Goal: Transaction & Acquisition: Purchase product/service

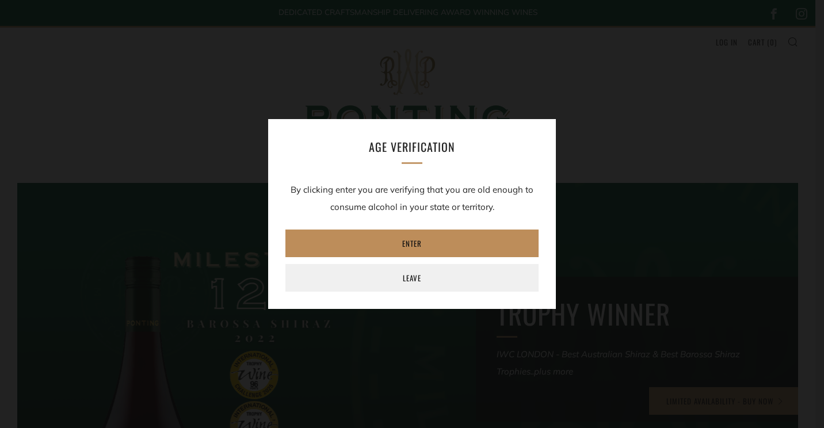
click at [420, 236] on link "Enter" at bounding box center [411, 244] width 253 height 28
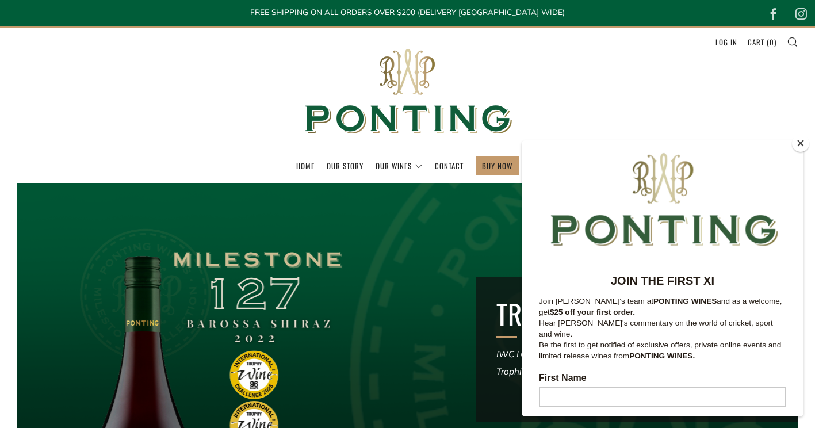
scroll to position [115, 0]
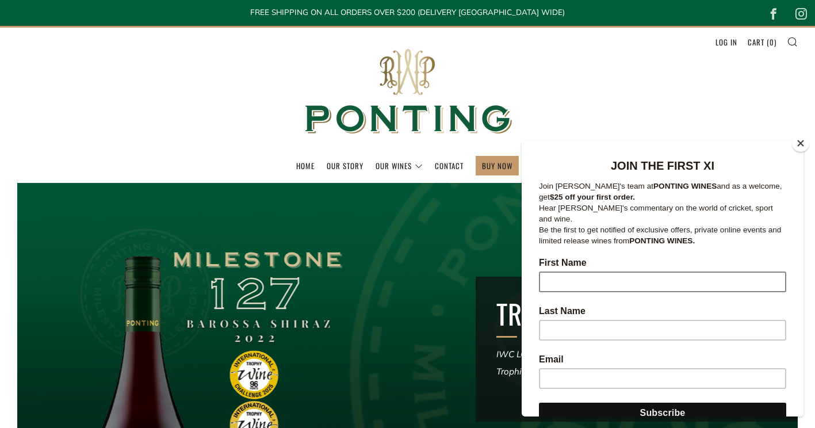
click at [583, 276] on input "First Name" at bounding box center [662, 282] width 247 height 21
type input "[PERSON_NAME]"
type input "[EMAIL_ADDRESS][DOMAIN_NAME]"
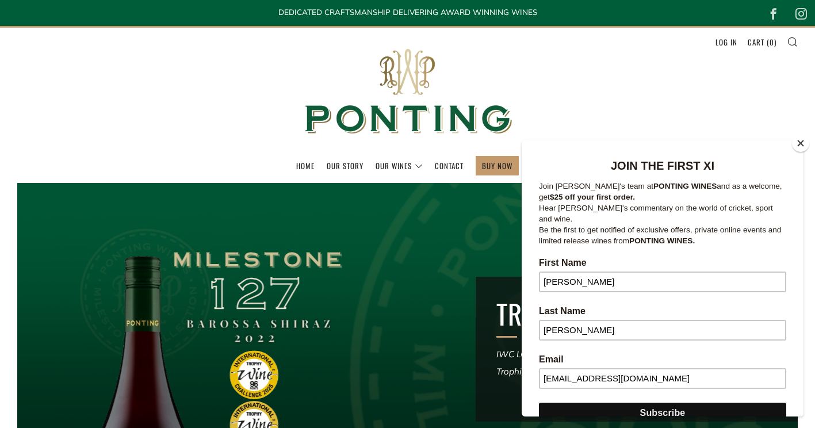
scroll to position [195, 0]
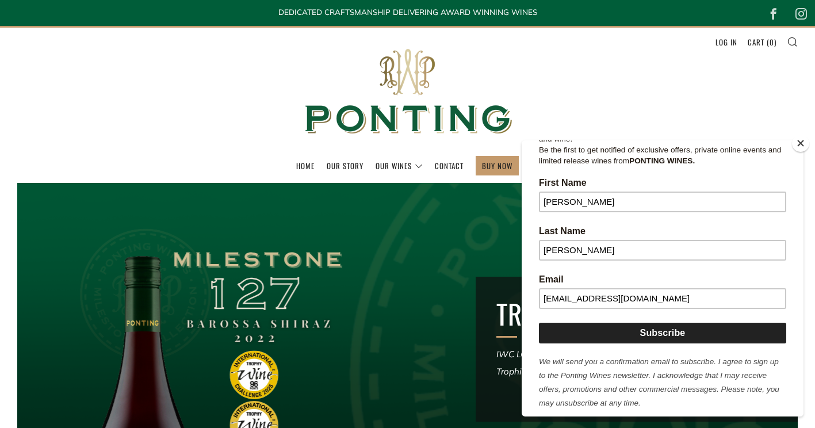
click at [659, 326] on input "Subscribe" at bounding box center [662, 333] width 247 height 21
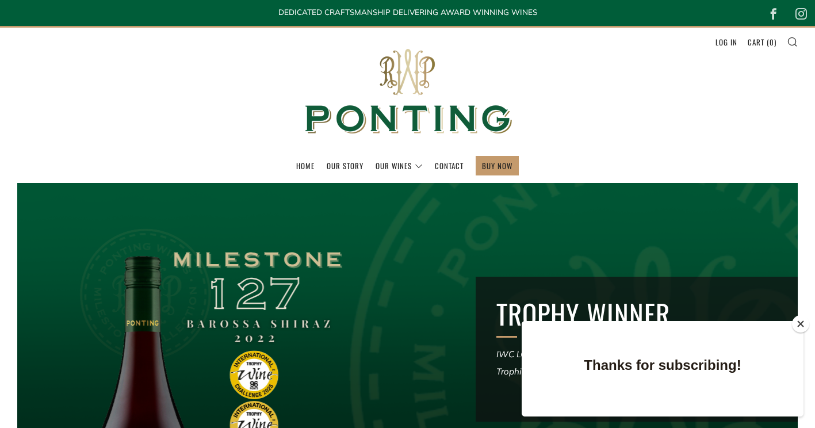
scroll to position [0, 0]
click at [699, 235] on div at bounding box center [407, 361] width 937 height 428
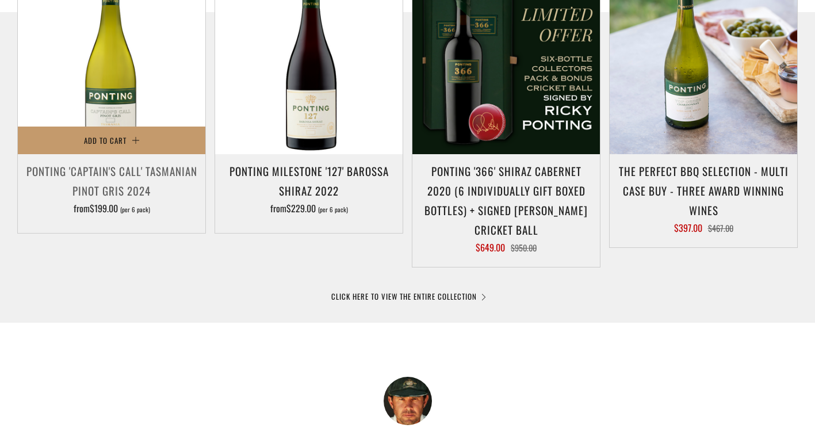
scroll to position [575, 0]
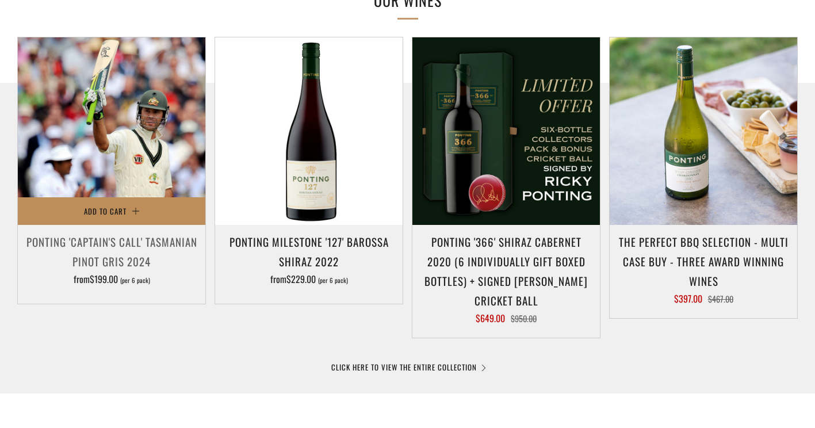
click at [126, 213] on button "Add to Cart" at bounding box center [112, 211] width 188 height 28
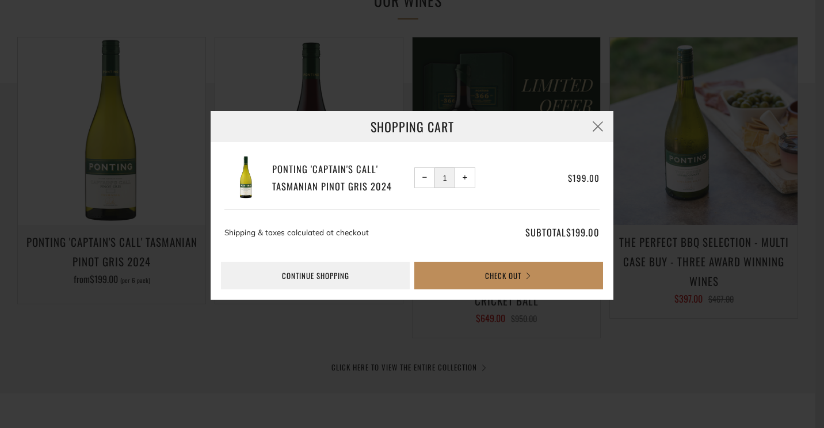
click at [488, 272] on button "Check Out" at bounding box center [508, 276] width 189 height 28
click at [601, 124] on button "button" at bounding box center [597, 126] width 31 height 31
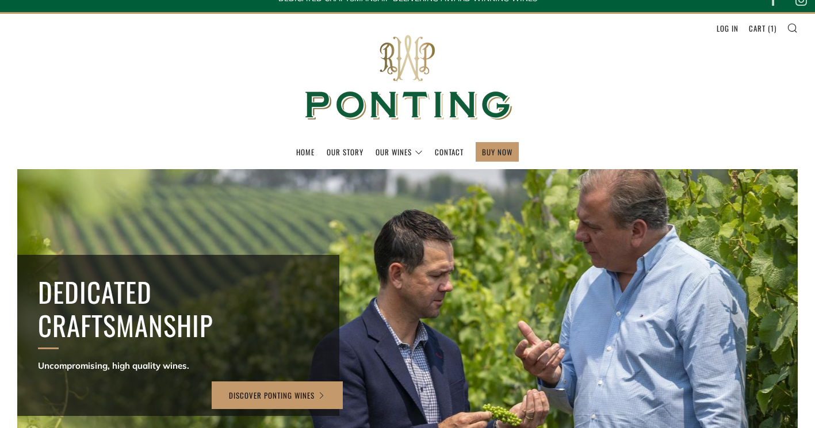
scroll to position [0, 0]
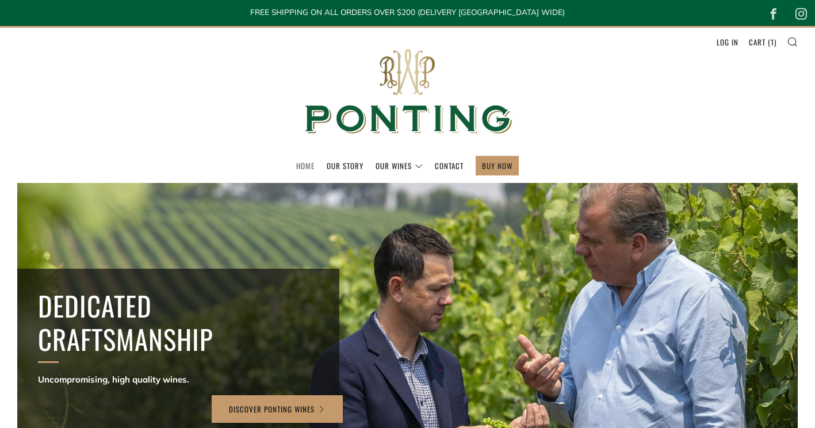
click at [297, 167] on link "Home" at bounding box center [305, 165] width 18 height 18
click at [759, 42] on link "Cart ( 1 )" at bounding box center [763, 42] width 28 height 18
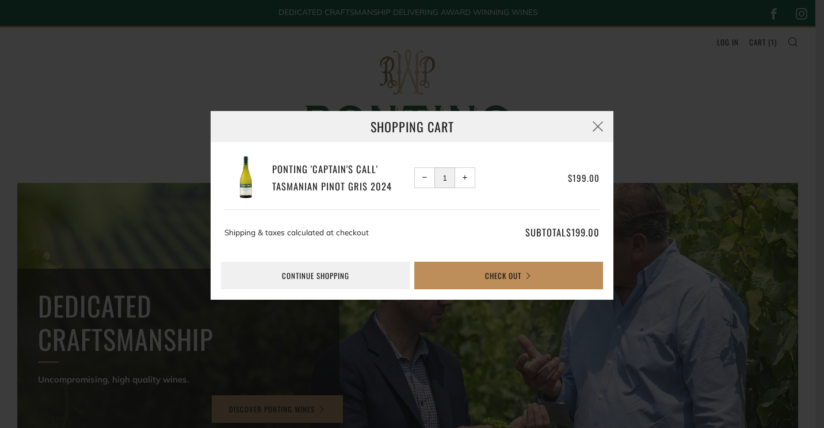
click at [475, 277] on button "Check Out" at bounding box center [508, 276] width 189 height 28
